Goal: Task Accomplishment & Management: Use online tool/utility

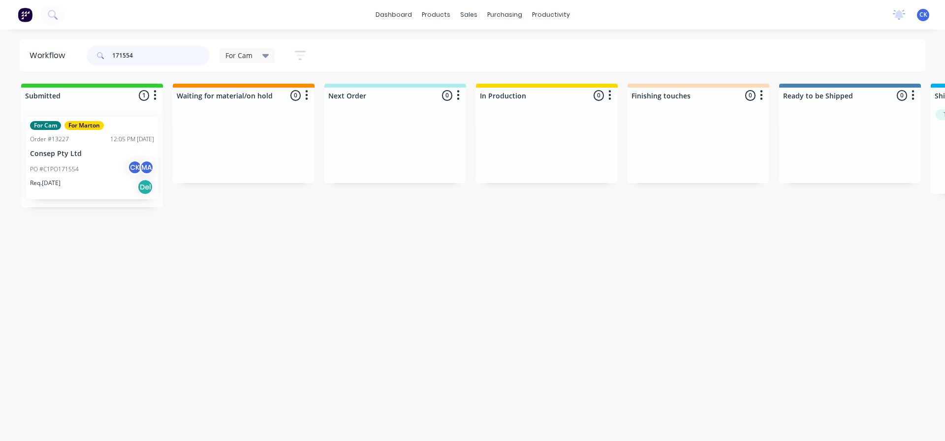
drag, startPoint x: 141, startPoint y: 53, endPoint x: 75, endPoint y: 57, distance: 66.5
click at [75, 57] on header "Workflow 171554 For Cam Save new view None edit For Cam (Default) edit For [PER…" at bounding box center [473, 55] width 906 height 32
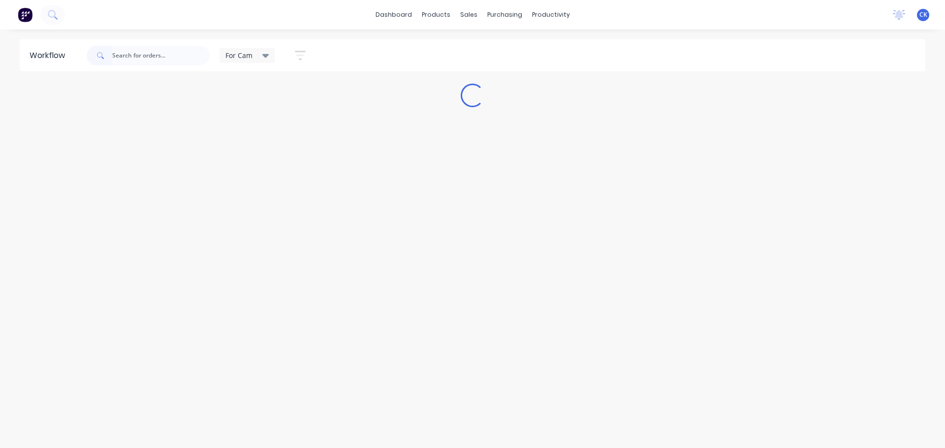
click at [349, 66] on div "For Cam Save new view None edit For Cam (Default) edit For [PERSON_NAME] edit M…" at bounding box center [505, 56] width 841 height 30
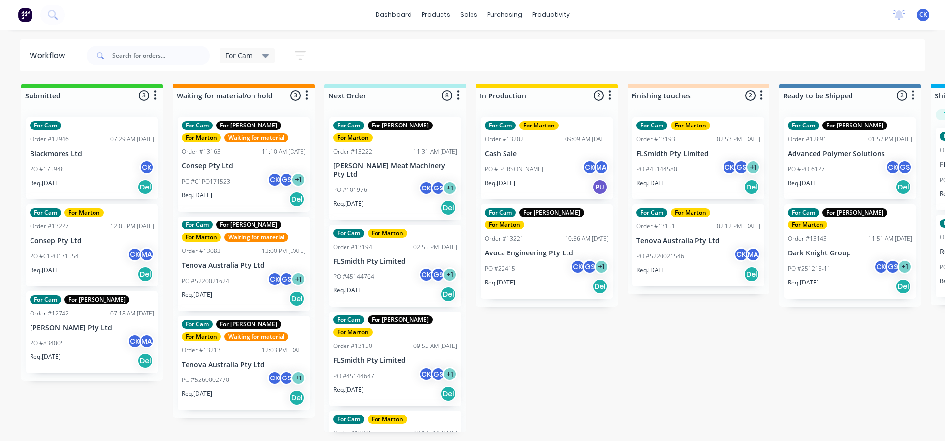
click at [552, 263] on div "PO #22415 CK GS + 1" at bounding box center [547, 268] width 124 height 19
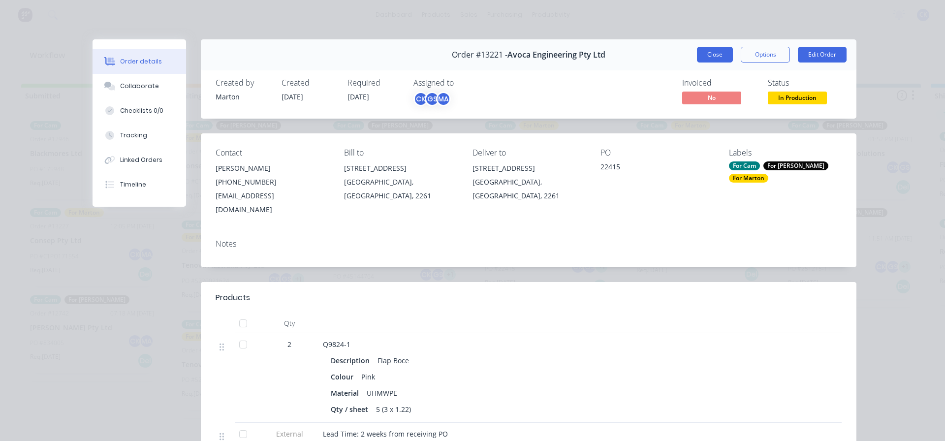
click at [726, 50] on button "Close" at bounding box center [715, 55] width 36 height 16
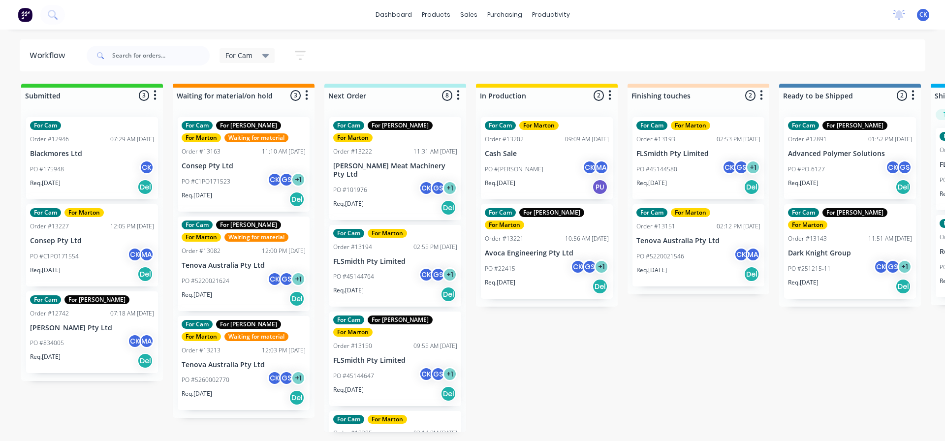
click at [392, 286] on div "Req. [DATE] Del" at bounding box center [395, 294] width 124 height 17
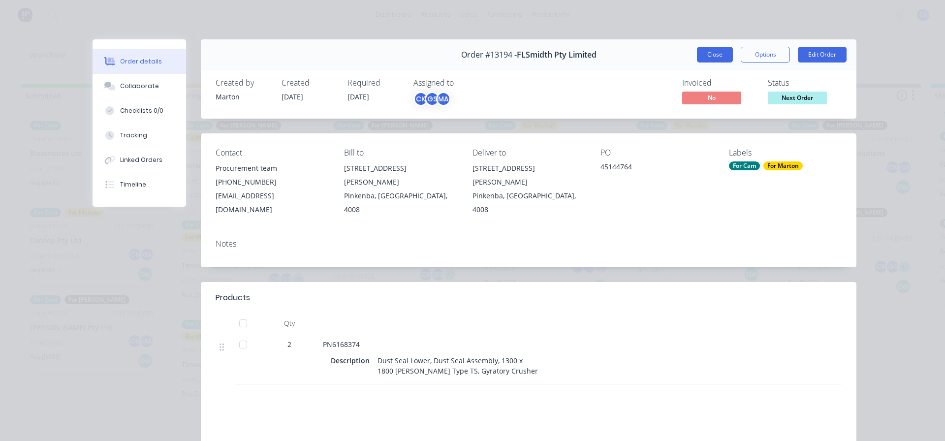
click at [697, 54] on button "Close" at bounding box center [715, 55] width 36 height 16
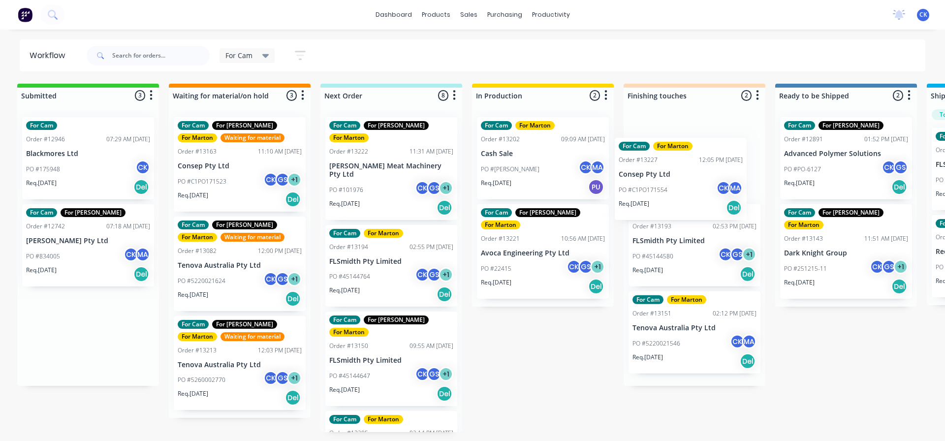
scroll to position [0, 4]
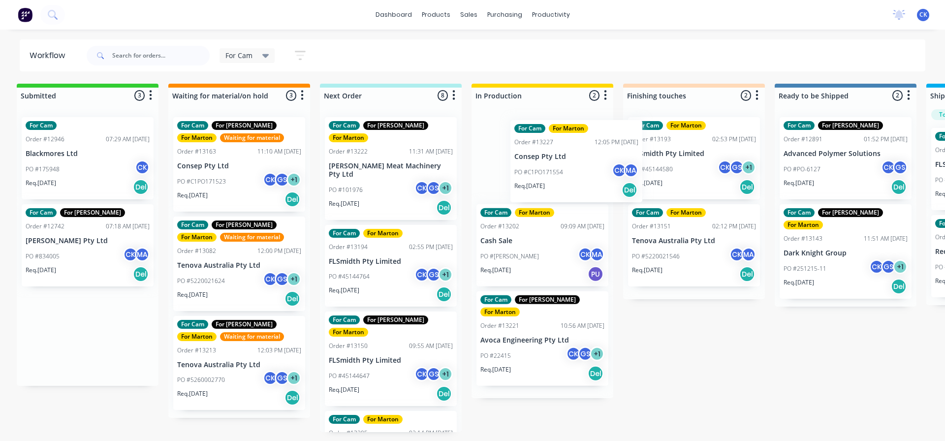
drag, startPoint x: 79, startPoint y: 259, endPoint x: 564, endPoint y: 174, distance: 492.9
click at [564, 174] on div "Submitted 3 Sort By Created date Required date Order number Customer name Most …" at bounding box center [665, 258] width 1355 height 348
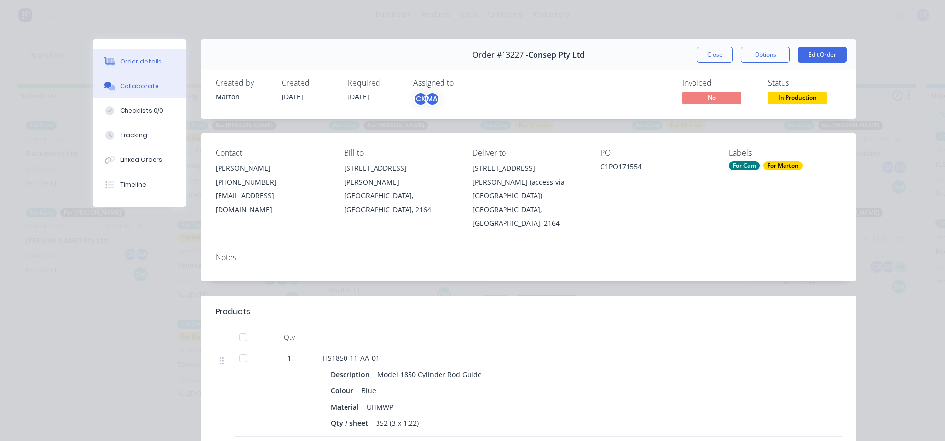
click at [135, 81] on button "Collaborate" at bounding box center [138, 86] width 93 height 25
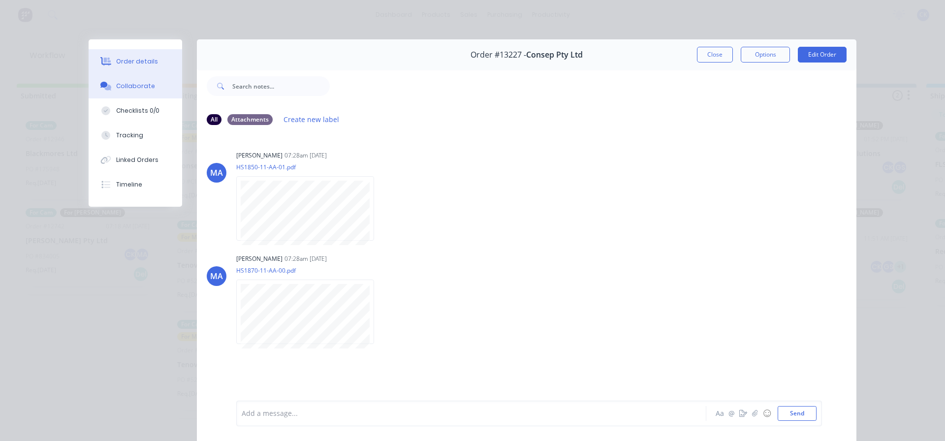
click at [116, 64] on div "Order details" at bounding box center [137, 61] width 42 height 9
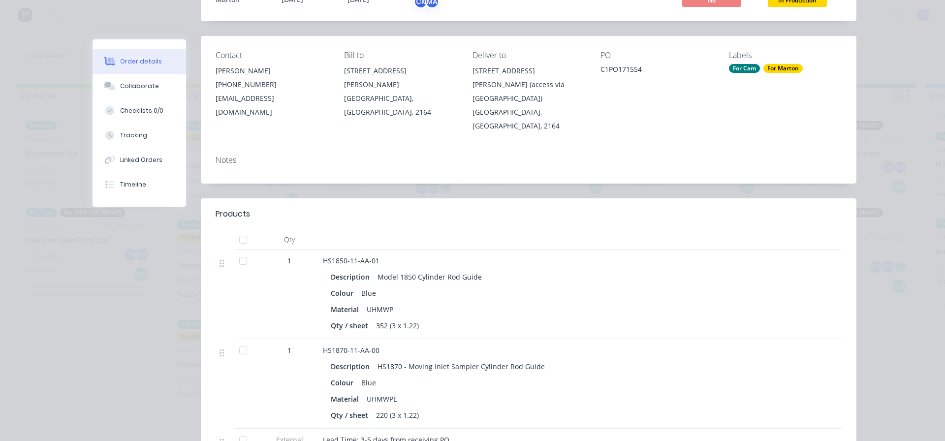
scroll to position [98, 0]
